Goal: Book appointment/travel/reservation

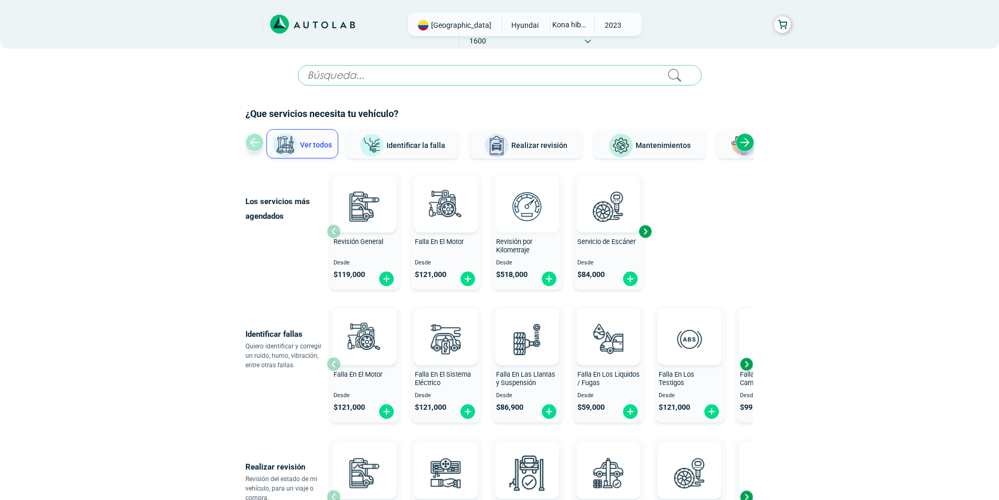
click at [518, 211] on img at bounding box center [527, 206] width 46 height 46
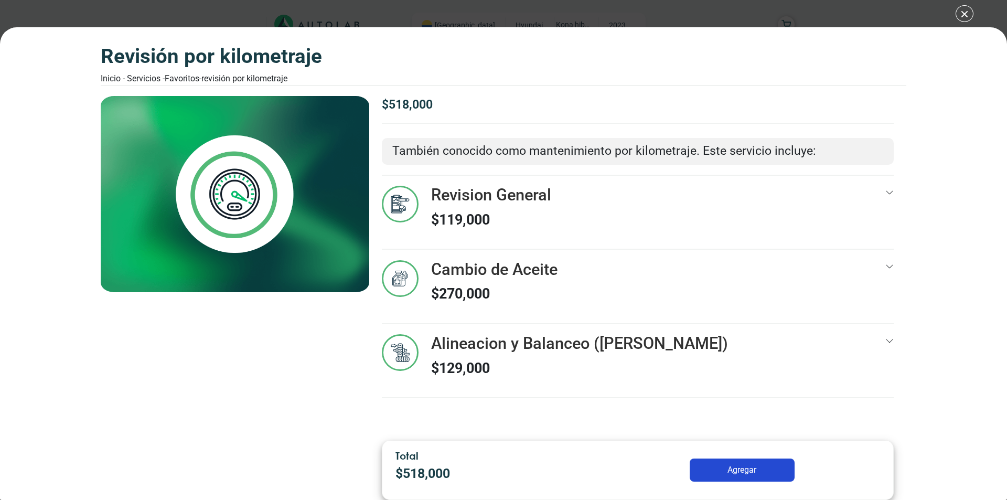
click at [755, 469] on button "Agregar" at bounding box center [742, 469] width 105 height 23
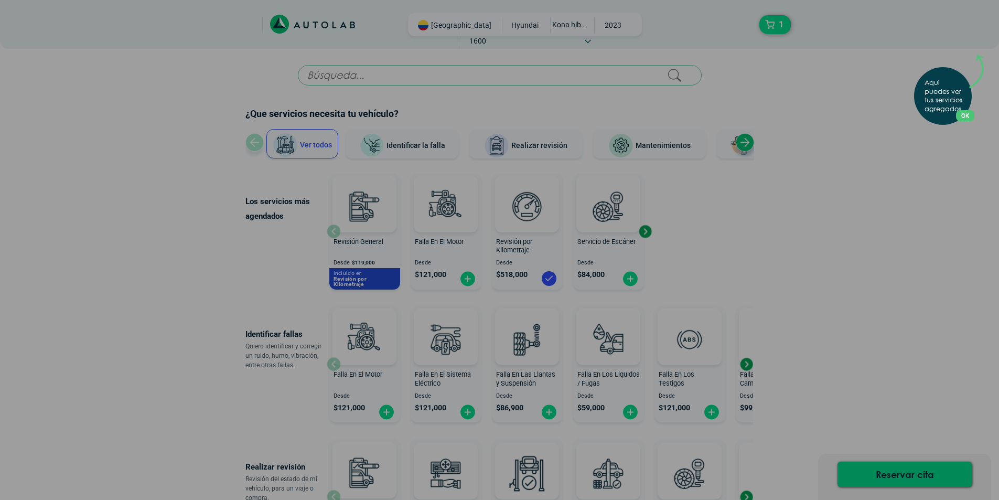
click at [949, 102] on p "Aquí puedes ver tus servicios agregados." at bounding box center [945, 96] width 41 height 35
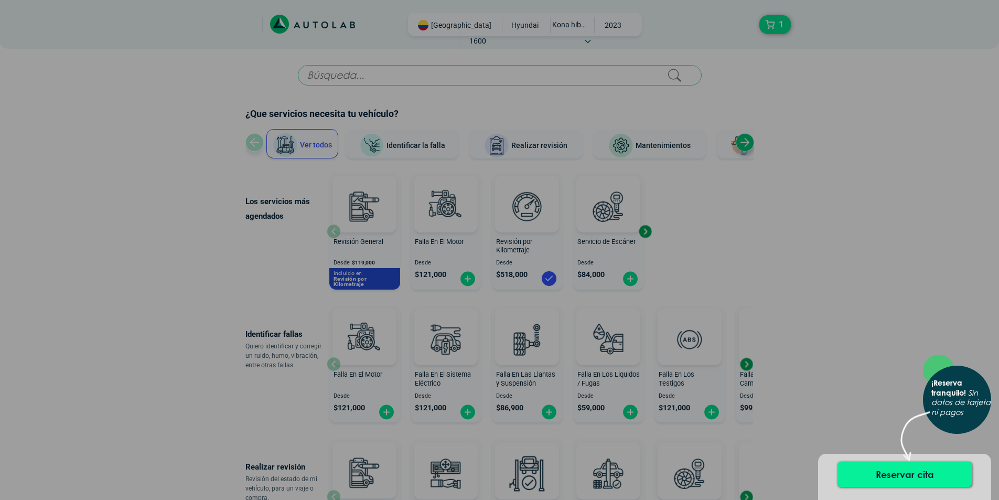
click at [865, 463] on button "Reservar cita" at bounding box center [905, 474] width 134 height 25
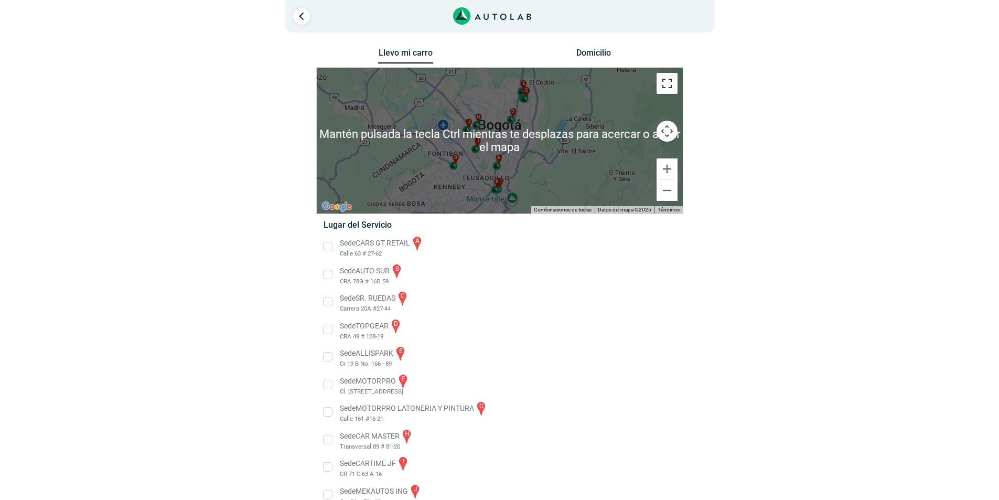
click at [669, 90] on button "Cambiar a la vista en pantalla completa" at bounding box center [667, 83] width 21 height 21
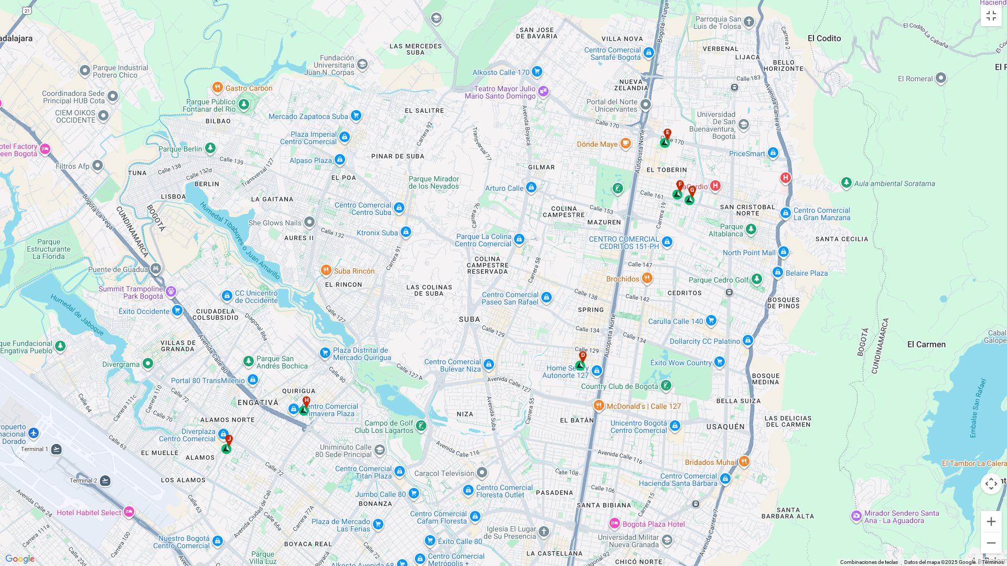
drag, startPoint x: 508, startPoint y: 221, endPoint x: 455, endPoint y: 348, distance: 137.5
click at [455, 348] on div "a b c d e f g" at bounding box center [503, 283] width 1007 height 566
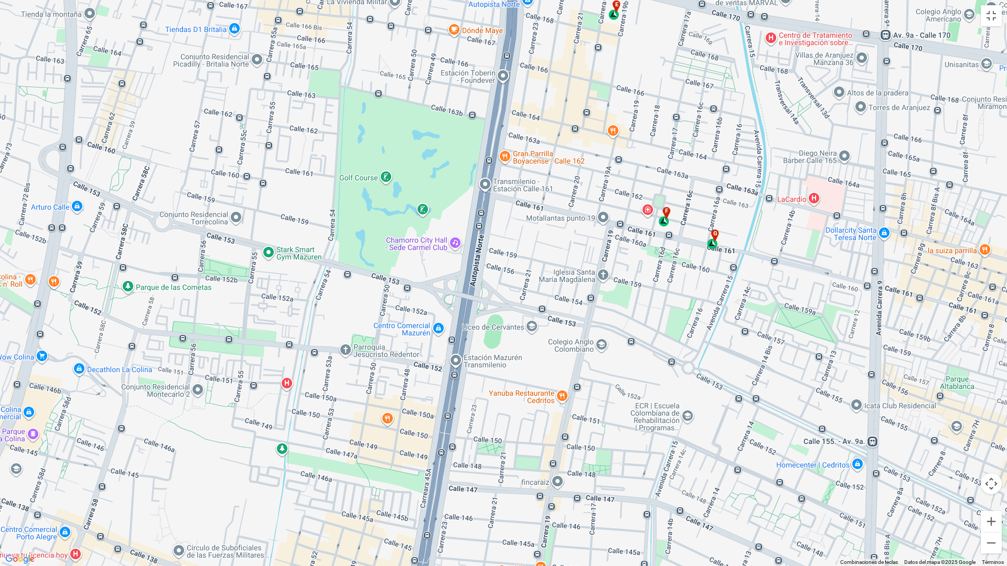
drag, startPoint x: 652, startPoint y: 203, endPoint x: 544, endPoint y: 538, distance: 351.8
click at [544, 499] on div "a b c d e f g" at bounding box center [503, 283] width 1007 height 566
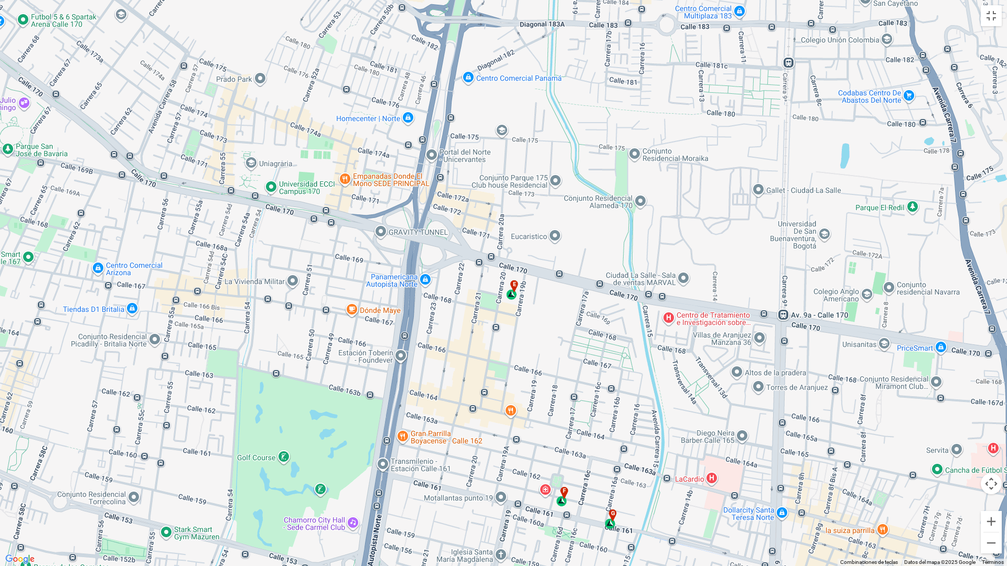
drag, startPoint x: 594, startPoint y: 286, endPoint x: 490, endPoint y: 566, distance: 298.5
click at [490, 499] on div "a b c d e f g" at bounding box center [503, 283] width 1007 height 566
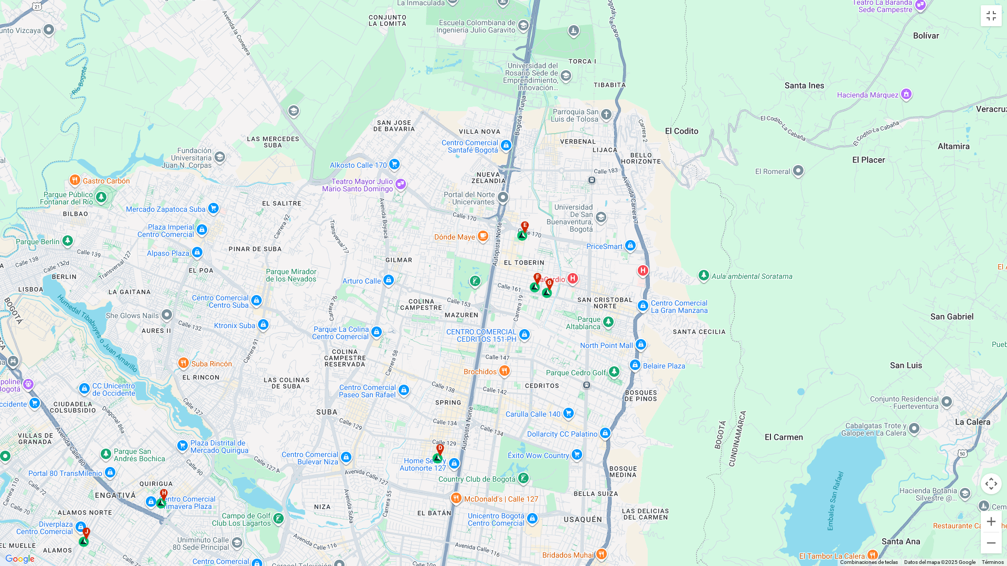
drag, startPoint x: 616, startPoint y: 488, endPoint x: 551, endPoint y: 321, distance: 179.0
click at [551, 321] on div "a b c d e f g" at bounding box center [503, 283] width 1007 height 566
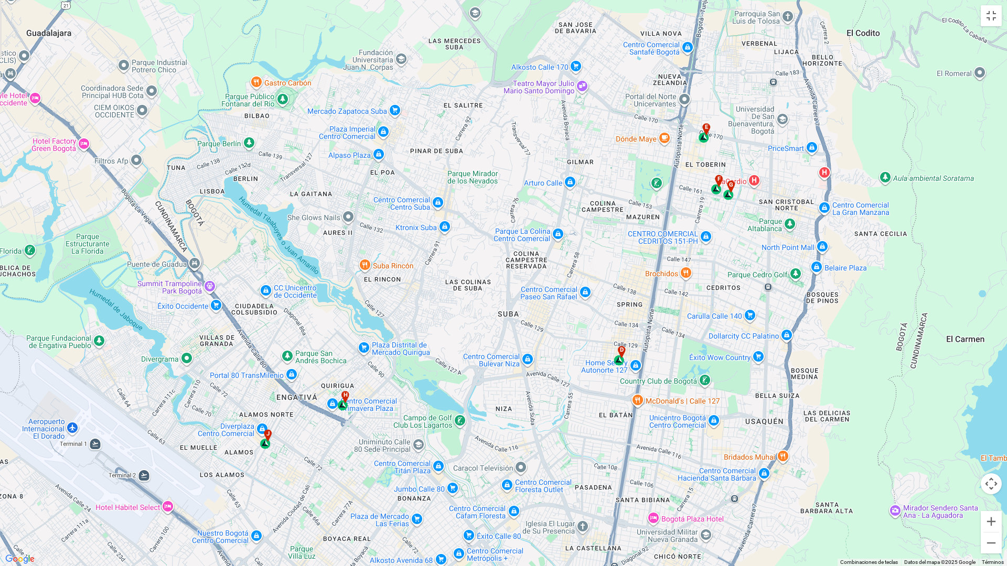
drag, startPoint x: 203, startPoint y: 461, endPoint x: 386, endPoint y: 363, distance: 207.7
click at [386, 363] on div "a b c d e f g" at bounding box center [503, 283] width 1007 height 566
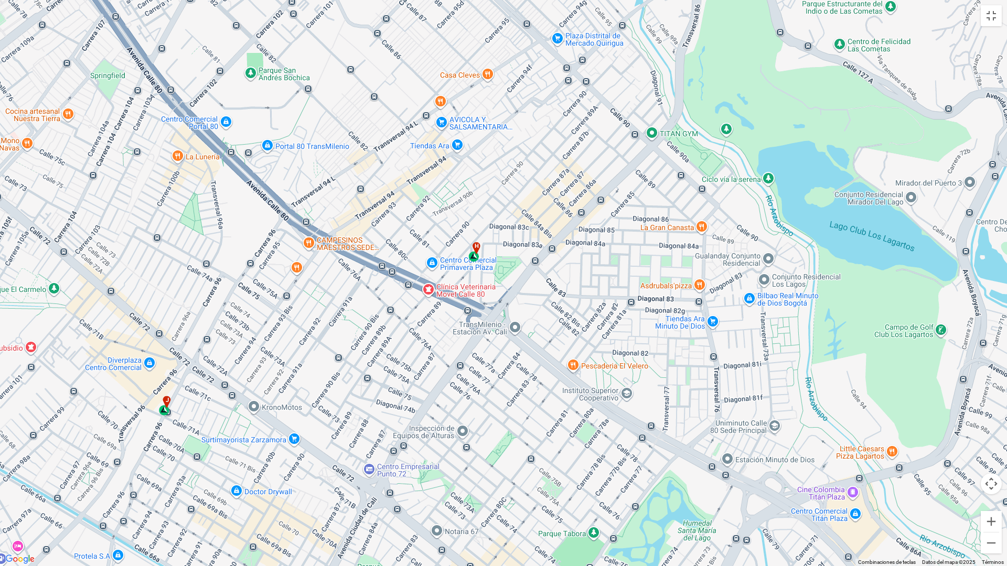
drag, startPoint x: 250, startPoint y: 436, endPoint x: 554, endPoint y: 341, distance: 319.3
click at [554, 341] on div "a b c d e f g" at bounding box center [503, 283] width 1007 height 566
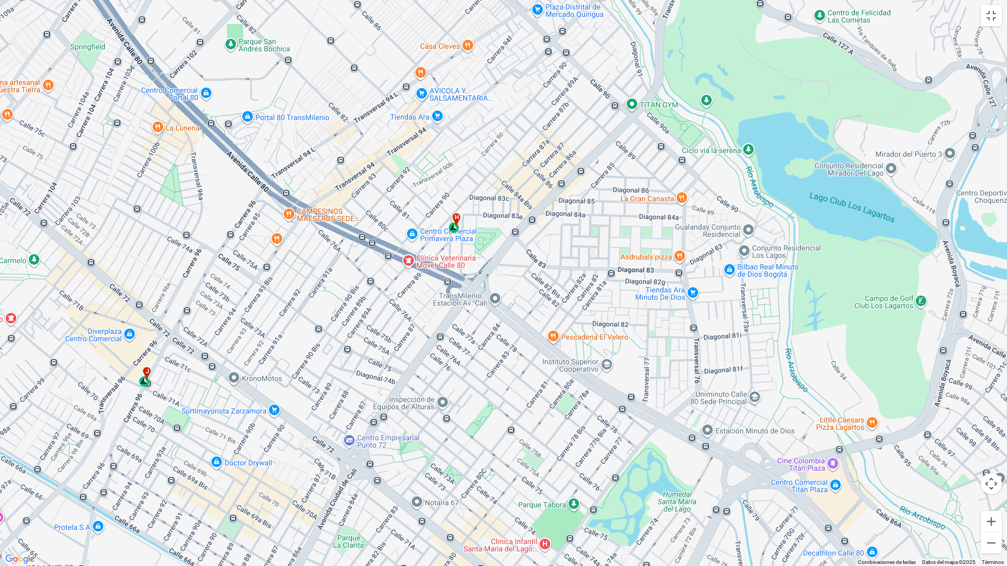
drag, startPoint x: 510, startPoint y: 274, endPoint x: 491, endPoint y: 248, distance: 32.6
click at [491, 248] on div "a b c d e f g" at bounding box center [503, 283] width 1007 height 566
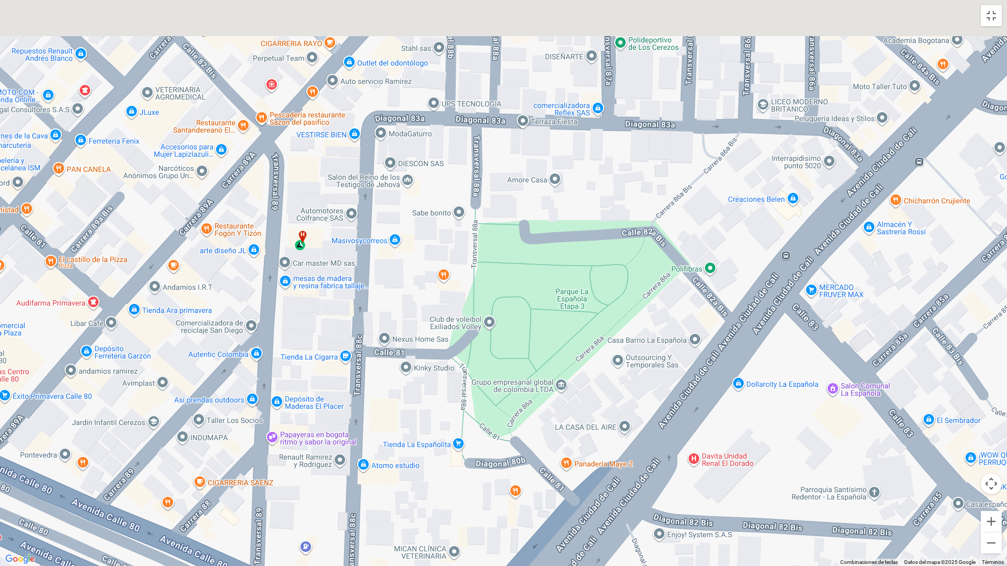
drag, startPoint x: 220, startPoint y: 198, endPoint x: 320, endPoint y: 334, distance: 169.1
click at [320, 334] on div "a b c d e f g" at bounding box center [503, 283] width 1007 height 566
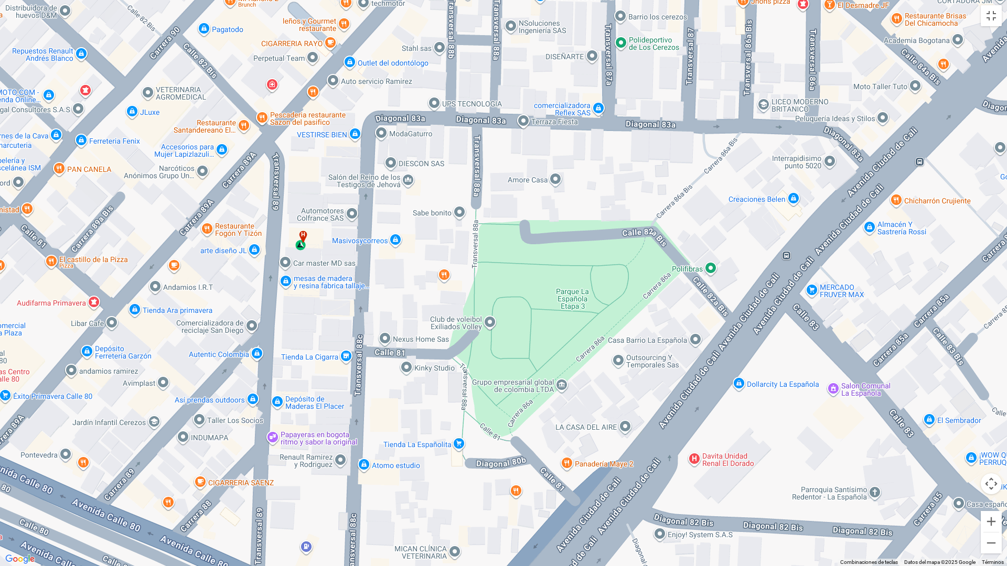
click at [302, 242] on div "h" at bounding box center [301, 241] width 12 height 20
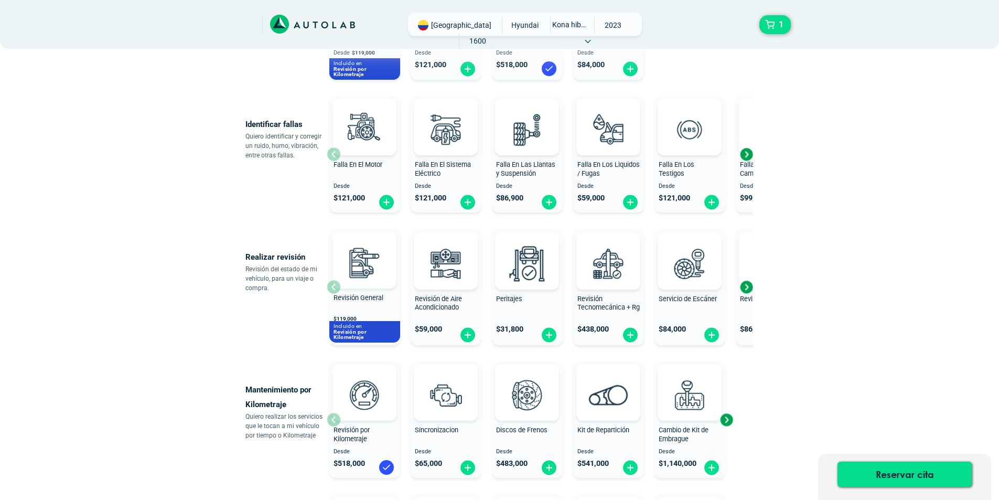
scroll to position [315, 0]
